Goal: Task Accomplishment & Management: Use online tool/utility

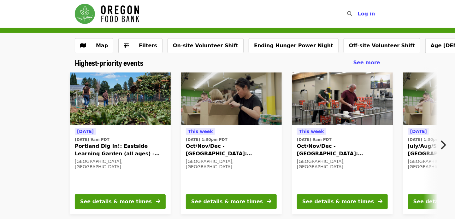
click at [442, 149] on icon "chevron-right icon" at bounding box center [443, 145] width 6 height 12
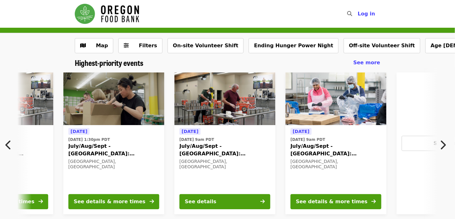
click at [442, 149] on icon "chevron-right icon" at bounding box center [443, 145] width 6 height 12
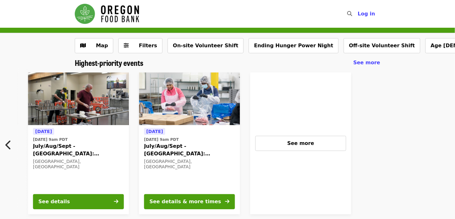
scroll to position [0, 503]
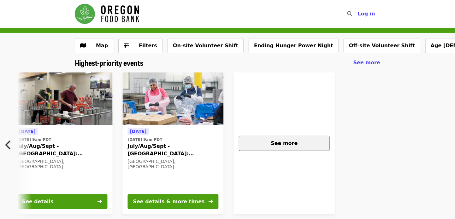
click at [259, 141] on div "See more" at bounding box center [284, 144] width 80 height 8
